Goal: Task Accomplishment & Management: Complete application form

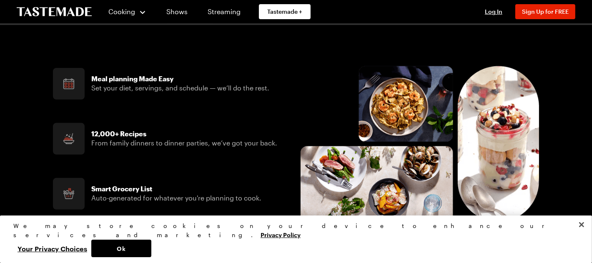
scroll to position [375, 0]
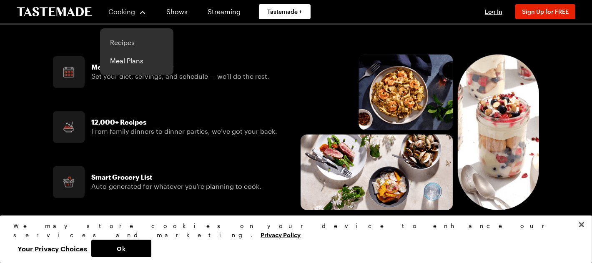
click at [119, 40] on link "Recipes" at bounding box center [136, 42] width 63 height 18
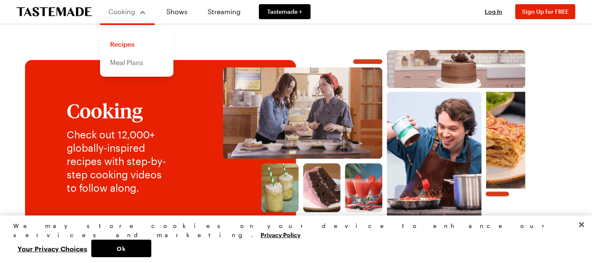
click at [131, 64] on link "Meal Plans" at bounding box center [136, 62] width 63 height 18
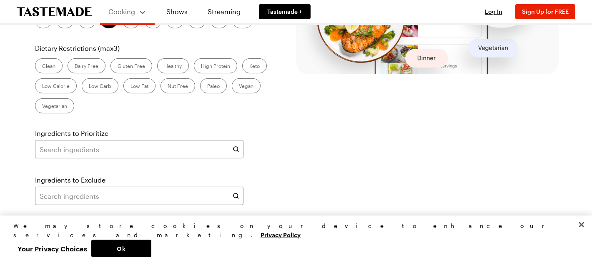
scroll to position [333, 0]
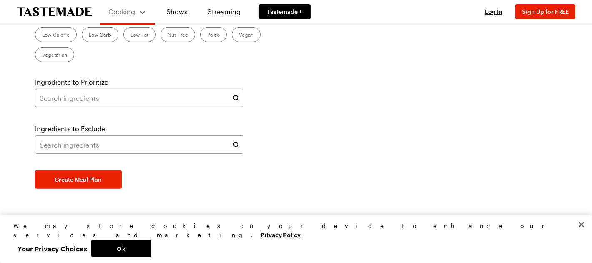
click at [90, 22] on label "Dairy Free" at bounding box center [87, 14] width 38 height 15
click at [75, 15] on Free "Dairy Free" at bounding box center [75, 15] width 0 height 0
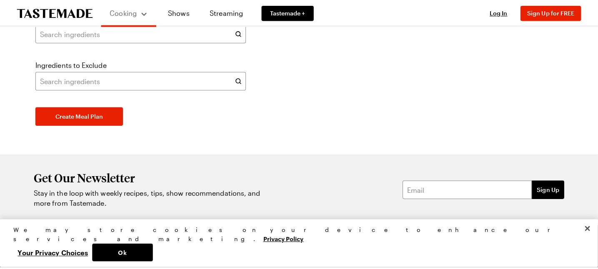
scroll to position [417, 0]
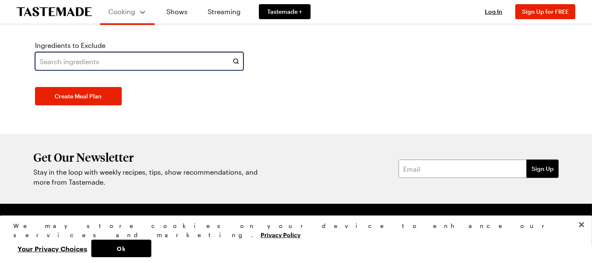
click at [106, 70] on input "text" at bounding box center [139, 61] width 209 height 18
type input "seafood"
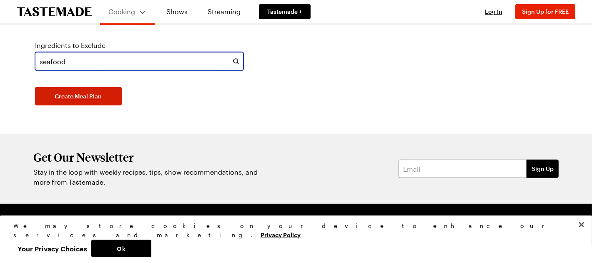
type input "seafood"
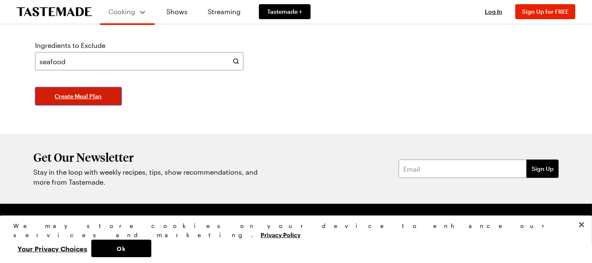
click at [86, 101] on span "Create Meal Plan" at bounding box center [78, 96] width 47 height 8
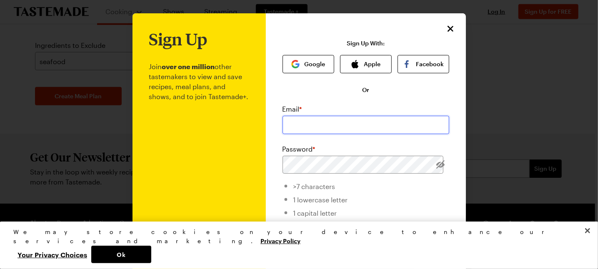
click at [297, 123] on input "email" at bounding box center [366, 125] width 167 height 18
type input "[EMAIL_ADDRESS][DOMAIN_NAME]"
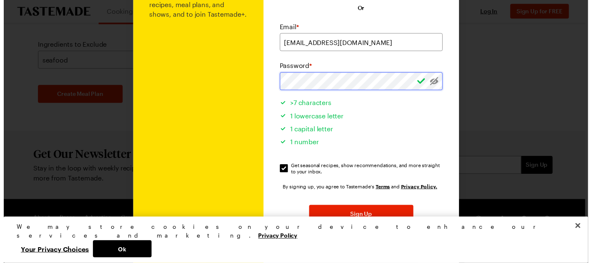
scroll to position [83, 0]
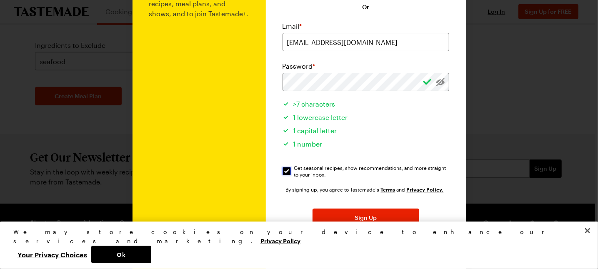
click at [283, 171] on input "Get seasonal recipes, show recommendations, and more straight to your inbox. Ge…" at bounding box center [287, 171] width 8 height 8
checkbox input "false"
click at [338, 216] on button "Sign Up" at bounding box center [366, 218] width 107 height 18
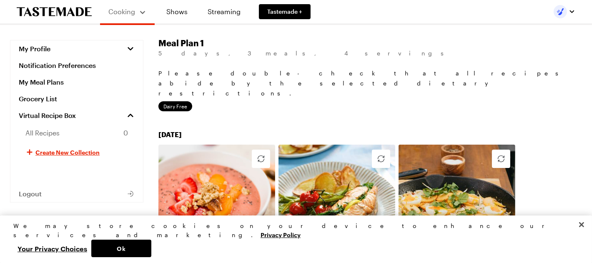
scroll to position [42, 0]
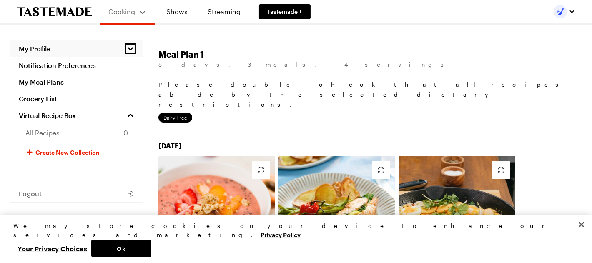
click at [132, 50] on icon "button" at bounding box center [130, 49] width 8 height 8
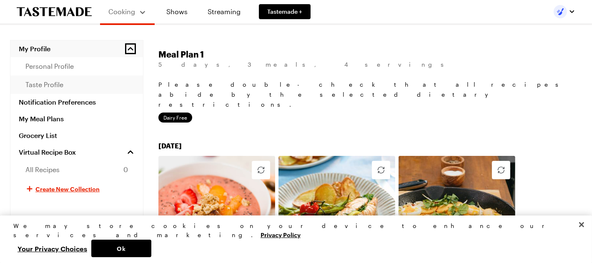
click at [52, 87] on span "taste profile" at bounding box center [44, 85] width 38 height 10
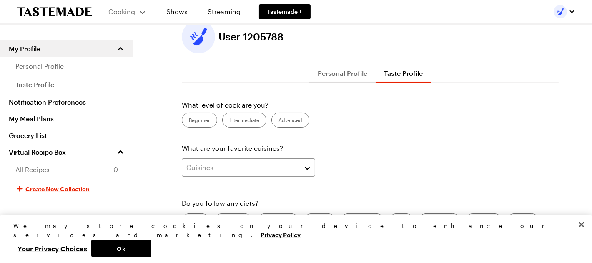
scroll to position [42, 0]
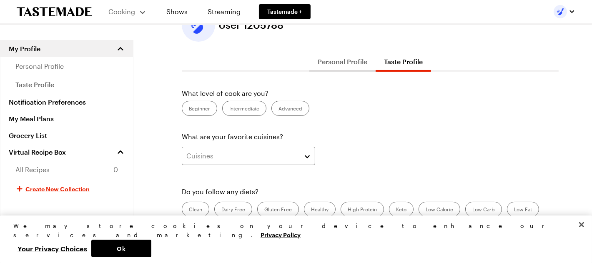
click at [236, 106] on label "Intermediate" at bounding box center [244, 108] width 44 height 15
click at [229, 109] on input "Intermediate" at bounding box center [229, 109] width 0 height 0
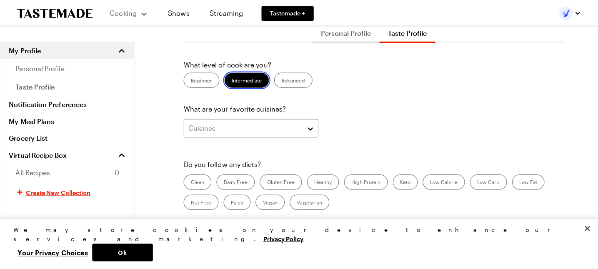
scroll to position [83, 0]
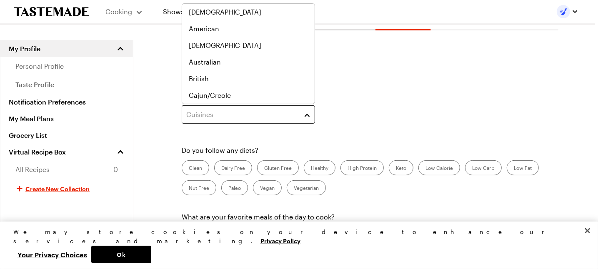
click at [307, 113] on button "Cuisines" at bounding box center [248, 115] width 133 height 18
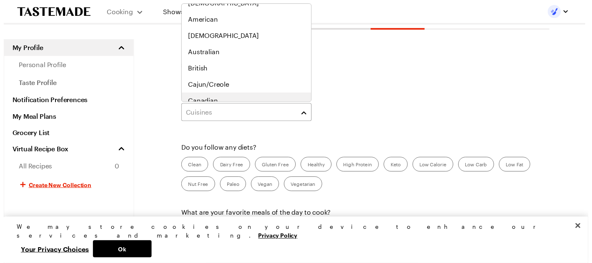
scroll to position [0, 0]
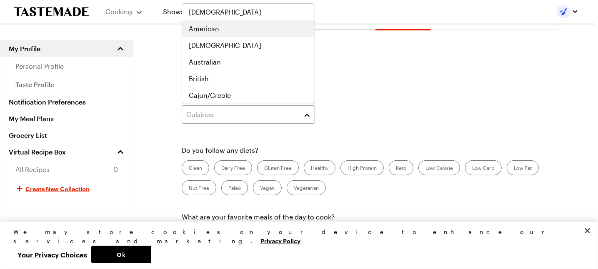
click at [216, 28] on span "American" at bounding box center [204, 29] width 30 height 10
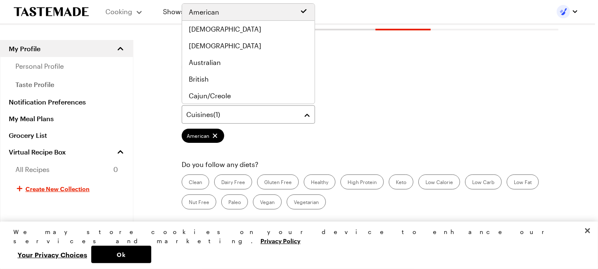
click at [383, 112] on div "Cuisines ( 1 ) [DEMOGRAPHIC_DATA]" at bounding box center [370, 125] width 377 height 38
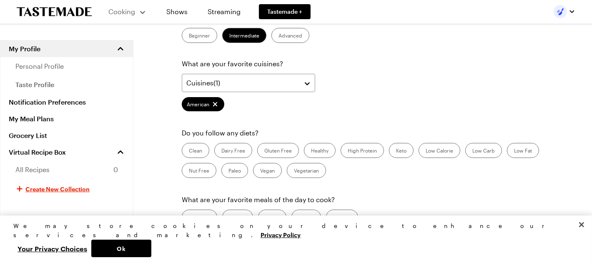
scroll to position [166, 0]
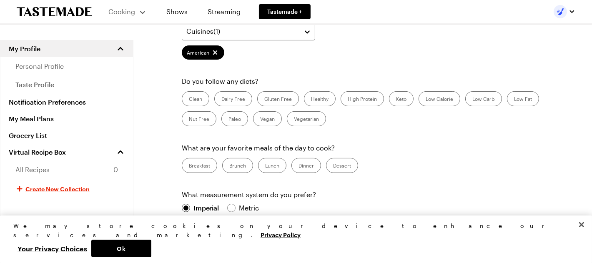
click at [228, 95] on label "Dairy Free" at bounding box center [233, 98] width 38 height 15
click at [221, 100] on Free "Dairy Free" at bounding box center [221, 100] width 0 height 0
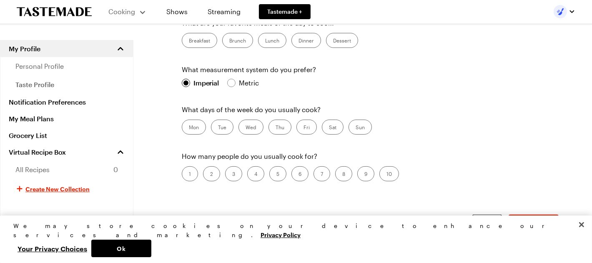
scroll to position [292, 0]
click at [257, 174] on label "4" at bounding box center [255, 173] width 17 height 15
click at [254, 174] on input "4" at bounding box center [254, 174] width 0 height 0
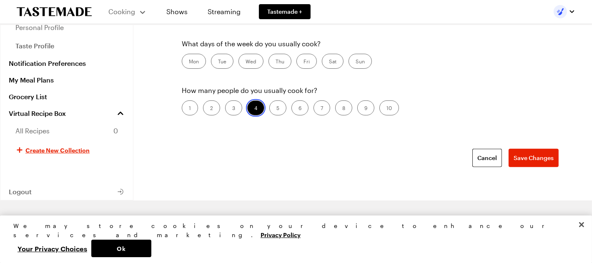
scroll to position [375, 0]
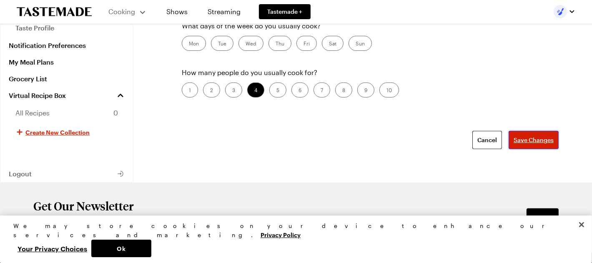
click at [527, 137] on span "Save Changes" at bounding box center [534, 140] width 40 height 8
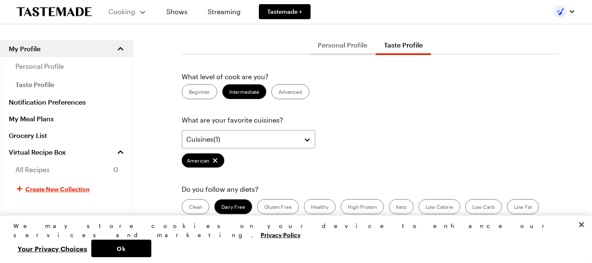
scroll to position [42, 0]
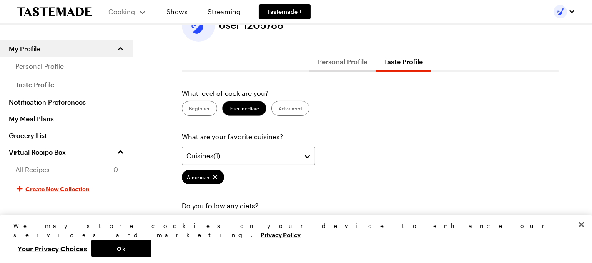
click at [347, 63] on button "Personal Profile" at bounding box center [342, 62] width 66 height 20
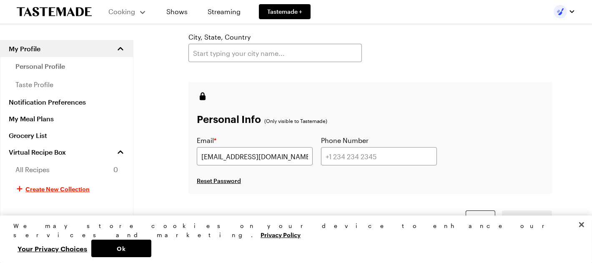
scroll to position [209, 0]
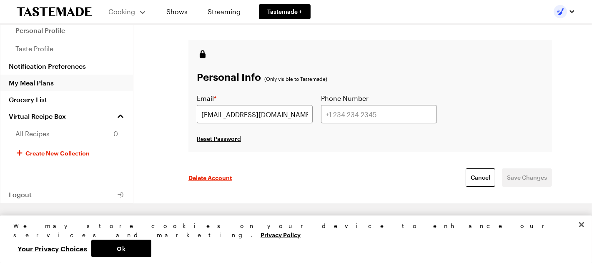
click at [31, 83] on link "My Meal Plans" at bounding box center [66, 83] width 133 height 17
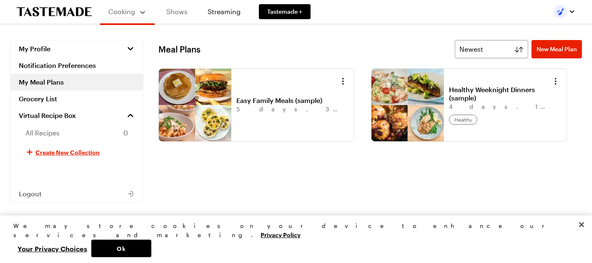
click at [177, 13] on link "Shows" at bounding box center [177, 11] width 38 height 23
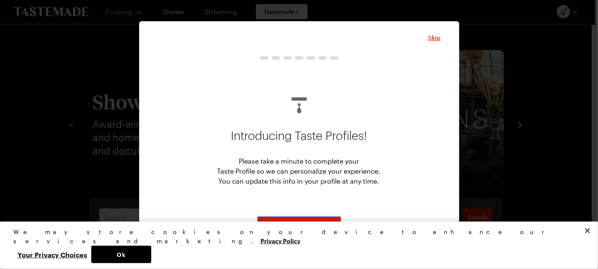
click at [302, 223] on span "Start" at bounding box center [299, 226] width 14 height 8
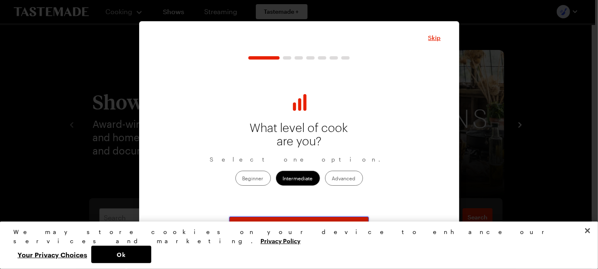
click at [304, 222] on span "Continue" at bounding box center [299, 226] width 26 height 8
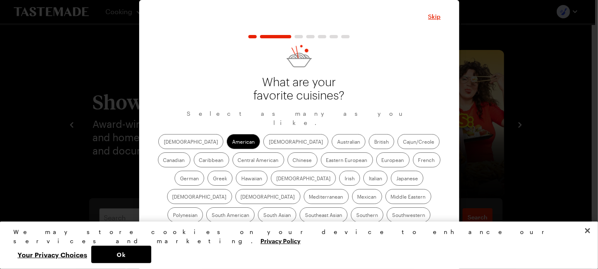
click at [352, 198] on label "Mexican" at bounding box center [367, 196] width 30 height 15
click at [358, 198] on input "Mexican" at bounding box center [358, 198] width 0 height 0
click at [364, 179] on label "Italian" at bounding box center [376, 178] width 24 height 15
click at [369, 179] on input "Italian" at bounding box center [369, 179] width 0 height 0
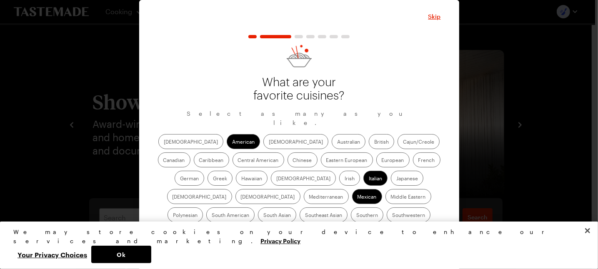
click at [288, 160] on label "Chinese" at bounding box center [303, 160] width 30 height 15
click at [293, 161] on input "Chinese" at bounding box center [293, 161] width 0 height 0
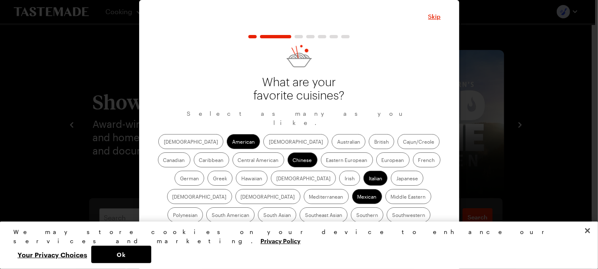
click at [204, 171] on label "German" at bounding box center [190, 178] width 30 height 15
click at [180, 179] on input "German" at bounding box center [180, 179] width 0 height 0
click at [236, 180] on label "Hawaiian" at bounding box center [252, 178] width 32 height 15
click at [241, 179] on input "Hawaiian" at bounding box center [241, 179] width 0 height 0
click at [236, 180] on label "Hawaiian" at bounding box center [252, 178] width 32 height 15
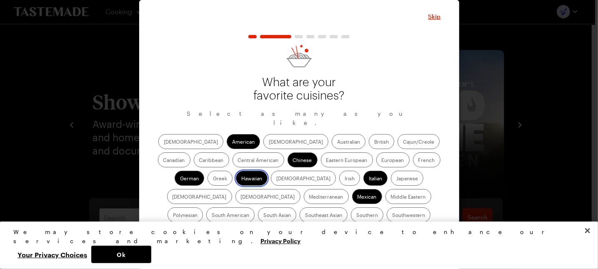
click at [241, 179] on input "Hawaiian" at bounding box center [241, 179] width 0 height 0
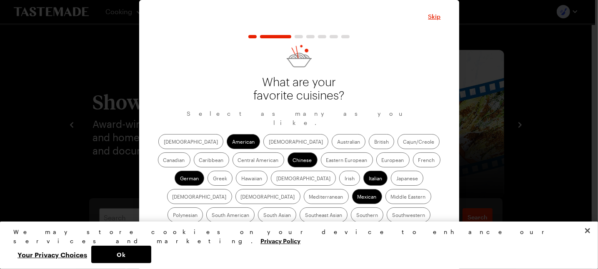
click at [349, 189] on label "Mediterranean" at bounding box center [326, 196] width 45 height 15
click at [309, 198] on input "Mediterranean" at bounding box center [309, 198] width 0 height 0
click at [351, 214] on label "Southern" at bounding box center [367, 215] width 33 height 15
click at [357, 216] on input "Southern" at bounding box center [357, 216] width 0 height 0
click at [313, 246] on button "Continue" at bounding box center [299, 255] width 140 height 18
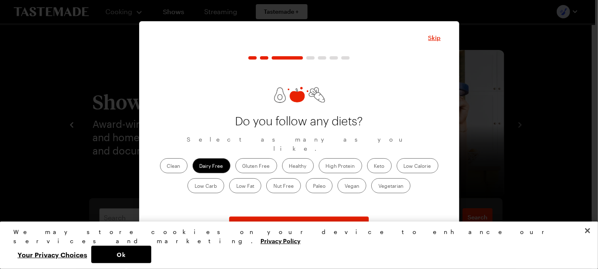
click at [378, 162] on label "Keto" at bounding box center [379, 165] width 25 height 15
click at [374, 167] on input "Keto" at bounding box center [374, 167] width 0 height 0
click at [339, 162] on label "High Protein" at bounding box center [340, 165] width 43 height 15
click at [326, 167] on Protein "High Protein" at bounding box center [326, 167] width 0 height 0
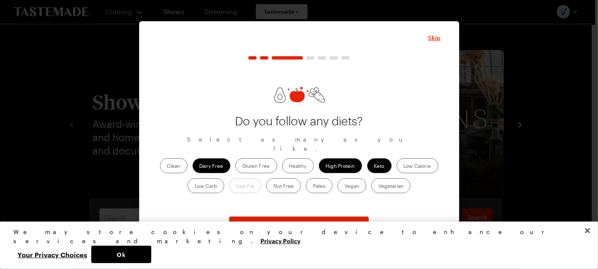
click at [212, 179] on label "Low Carb" at bounding box center [206, 185] width 37 height 15
click at [195, 187] on Carb "Low Carb" at bounding box center [195, 187] width 0 height 0
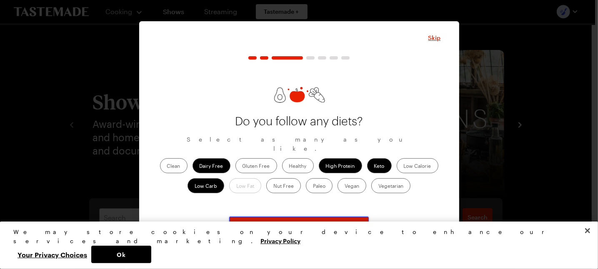
click at [298, 223] on span "Continue" at bounding box center [299, 226] width 26 height 8
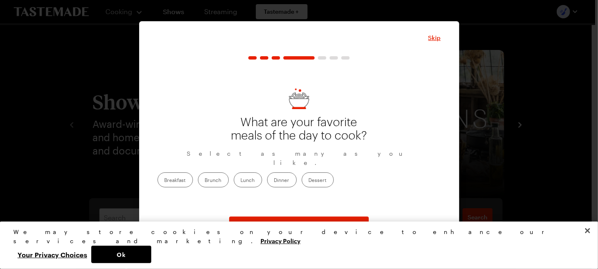
click at [297, 178] on label "Dinner" at bounding box center [282, 180] width 30 height 15
click at [274, 181] on input "Dinner" at bounding box center [274, 181] width 0 height 0
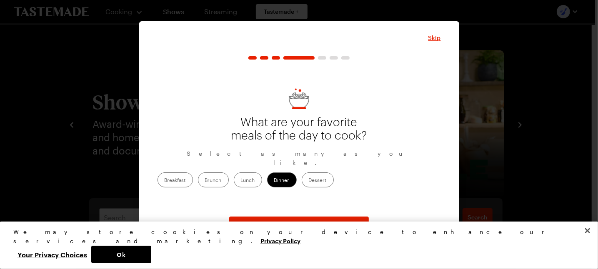
click at [262, 178] on label "Lunch" at bounding box center [248, 180] width 28 height 15
click at [241, 181] on input "Lunch" at bounding box center [241, 181] width 0 height 0
click at [193, 179] on label "Breakfast" at bounding box center [175, 180] width 35 height 15
click at [165, 181] on input "Breakfast" at bounding box center [165, 181] width 0 height 0
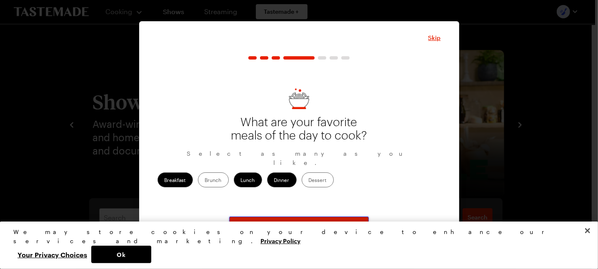
click at [309, 222] on span "Continue" at bounding box center [299, 226] width 26 height 8
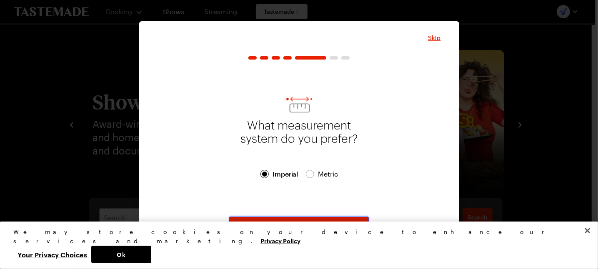
click at [299, 224] on span "Continue" at bounding box center [299, 226] width 26 height 8
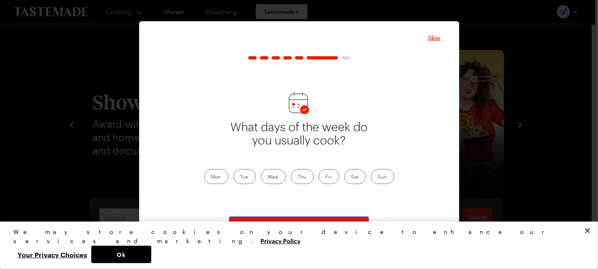
click at [296, 224] on span "Continue" at bounding box center [299, 226] width 26 height 8
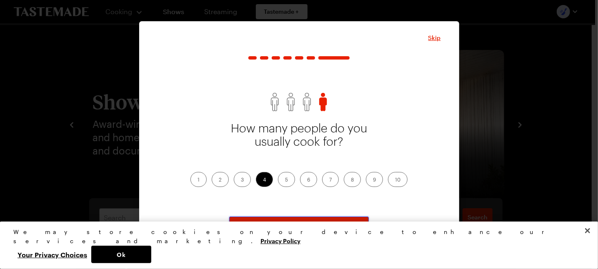
click at [305, 225] on span "Continue" at bounding box center [299, 226] width 26 height 8
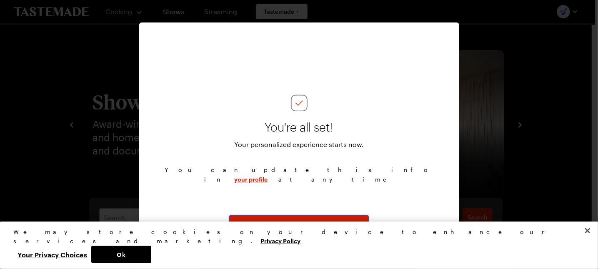
click at [300, 224] on span "Continue" at bounding box center [299, 225] width 26 height 8
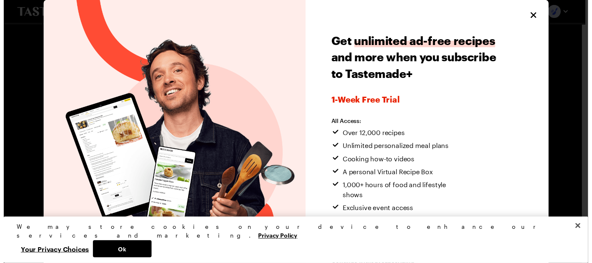
scroll to position [25, 0]
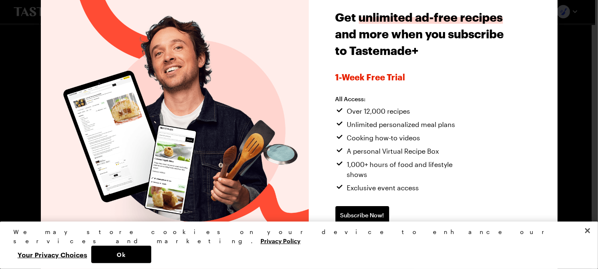
click at [391, 238] on span "Continue without subscribing" at bounding box center [378, 242] width 85 height 8
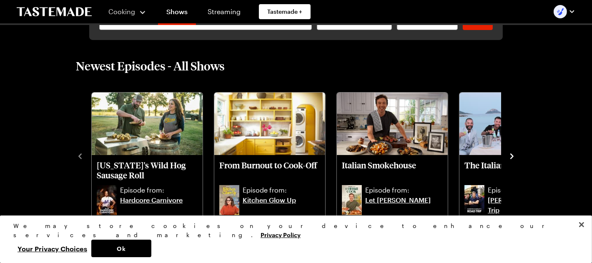
scroll to position [209, 0]
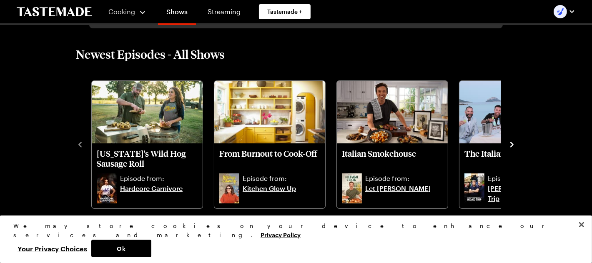
click at [513, 144] on icon "navigate to next item" at bounding box center [511, 144] width 3 height 5
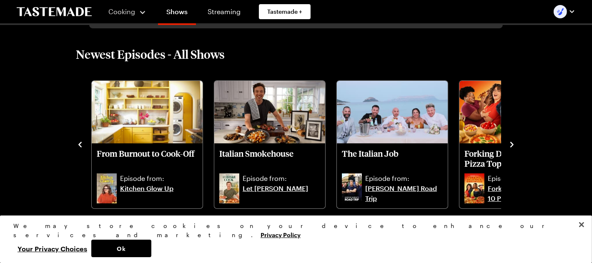
click at [513, 144] on icon "navigate to next item" at bounding box center [511, 144] width 3 height 5
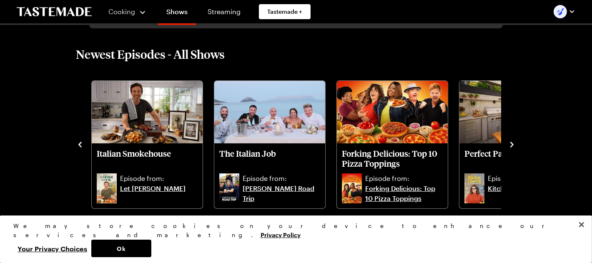
click at [513, 144] on icon "navigate to next item" at bounding box center [511, 144] width 3 height 5
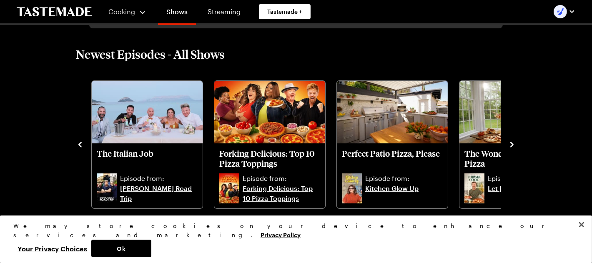
click at [513, 144] on icon "navigate to next item" at bounding box center [511, 144] width 3 height 5
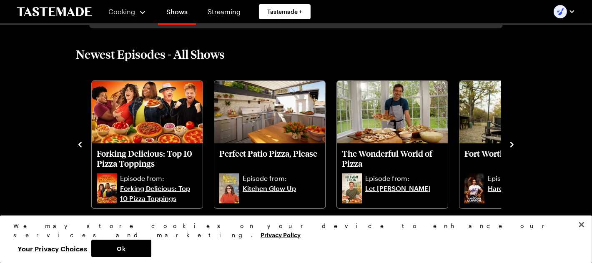
click at [513, 144] on icon "navigate to next item" at bounding box center [511, 144] width 3 height 5
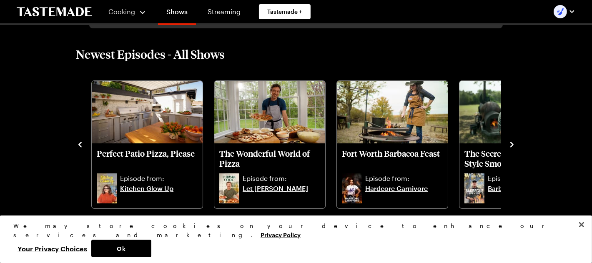
click at [513, 144] on icon "navigate to next item" at bounding box center [511, 144] width 3 height 5
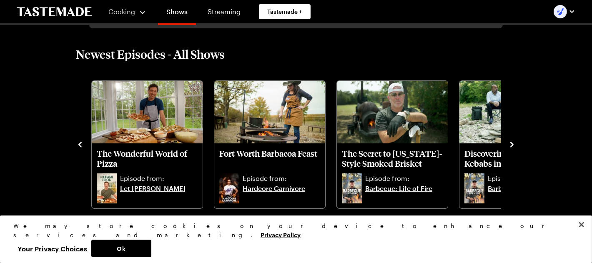
click at [513, 144] on icon "navigate to next item" at bounding box center [511, 144] width 3 height 5
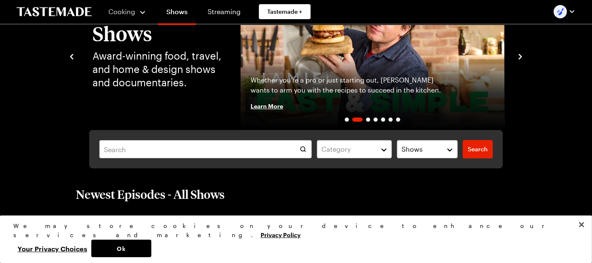
scroll to position [83, 0]
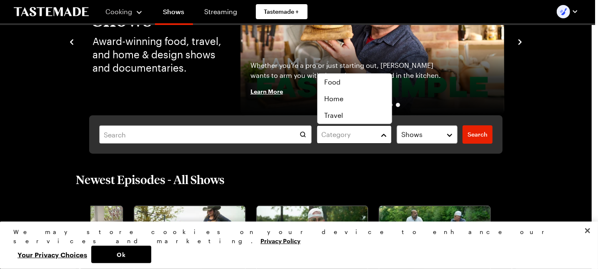
click at [385, 133] on button "Category" at bounding box center [354, 135] width 75 height 18
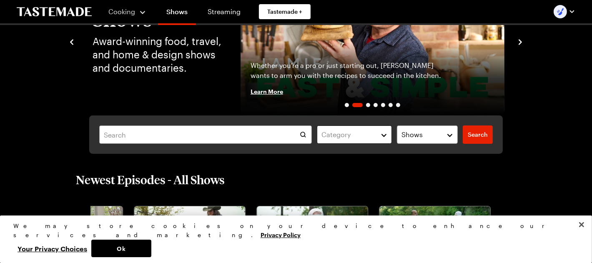
click at [385, 133] on button "Category" at bounding box center [354, 135] width 75 height 18
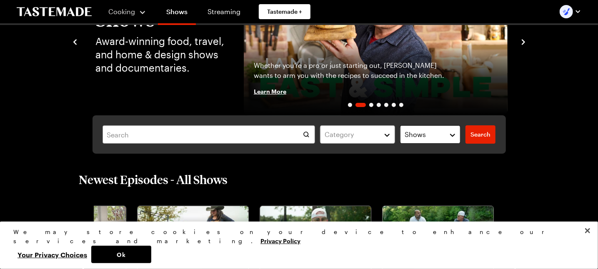
click at [455, 133] on button "Shows" at bounding box center [430, 135] width 61 height 18
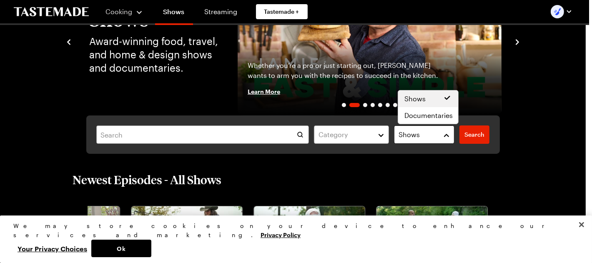
click at [455, 133] on button "Shows" at bounding box center [424, 135] width 61 height 18
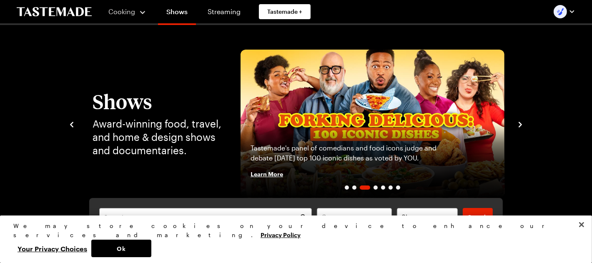
scroll to position [0, 0]
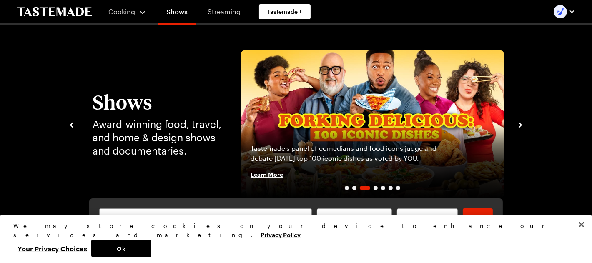
click at [220, 12] on link "Streaming" at bounding box center [224, 11] width 50 height 23
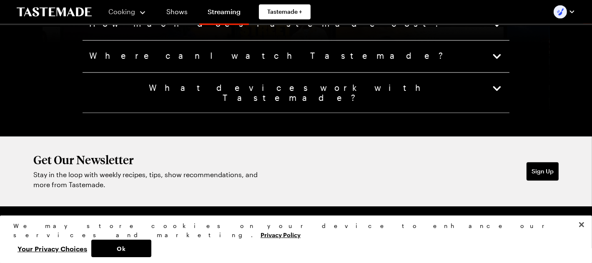
scroll to position [2113, 0]
